Goal: Task Accomplishment & Management: Manage account settings

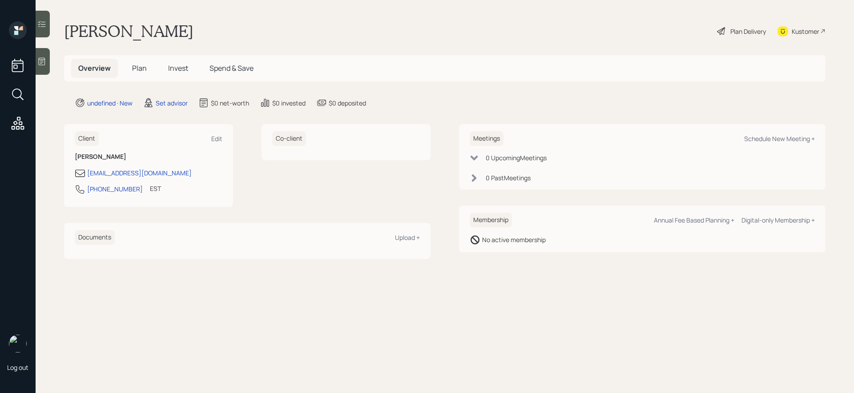
click at [49, 58] on div at bounding box center [43, 61] width 14 height 27
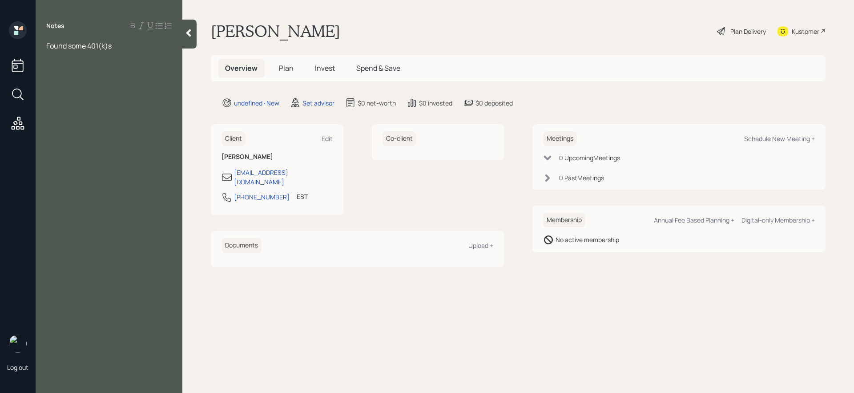
click at [56, 60] on div "Notes Found some 401(k)s" at bounding box center [109, 201] width 147 height 361
click at [56, 64] on div "Notes Found some 401(k)s" at bounding box center [109, 201] width 147 height 361
click at [129, 35] on div "Notes Found some 401(k)s" at bounding box center [109, 201] width 147 height 361
click at [128, 43] on div "Found some 401(k)s" at bounding box center [108, 46] width 125 height 10
click at [128, 44] on div "Found some 401(k)s" at bounding box center [108, 46] width 125 height 10
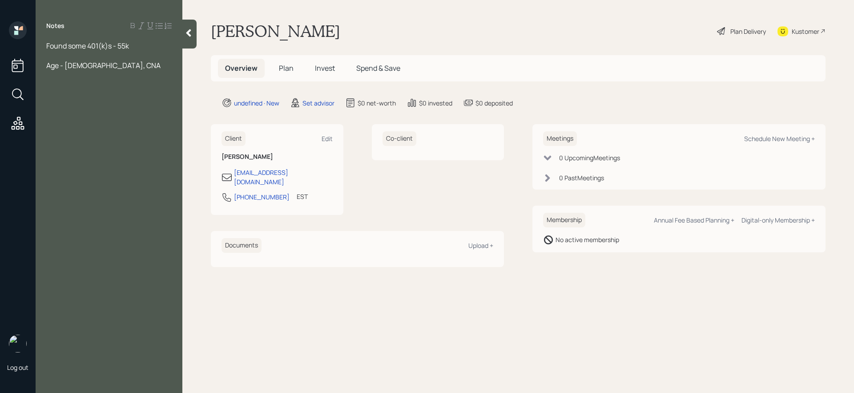
click at [119, 64] on div "Age - [DEMOGRAPHIC_DATA], CNA" at bounding box center [108, 65] width 125 height 10
click at [117, 47] on span "Found some 401(k)s - 55k" at bounding box center [87, 46] width 83 height 10
